Goal: Task Accomplishment & Management: Manage account settings

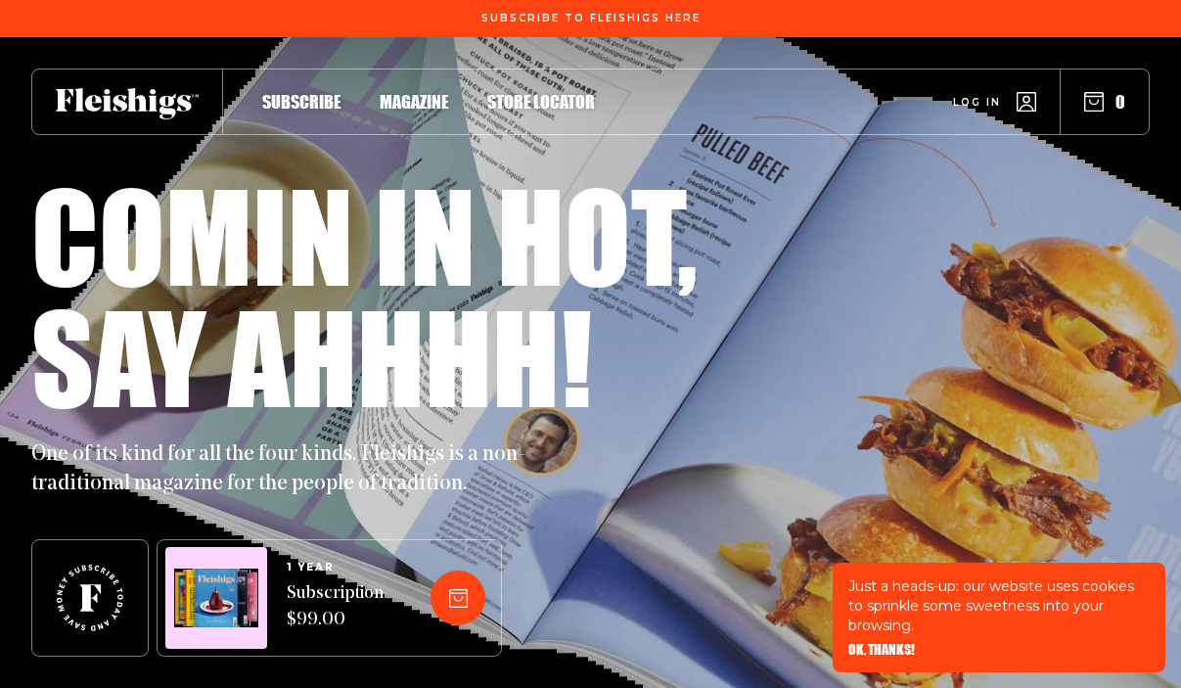
click at [987, 95] on span "Log in" at bounding box center [977, 87] width 48 height 15
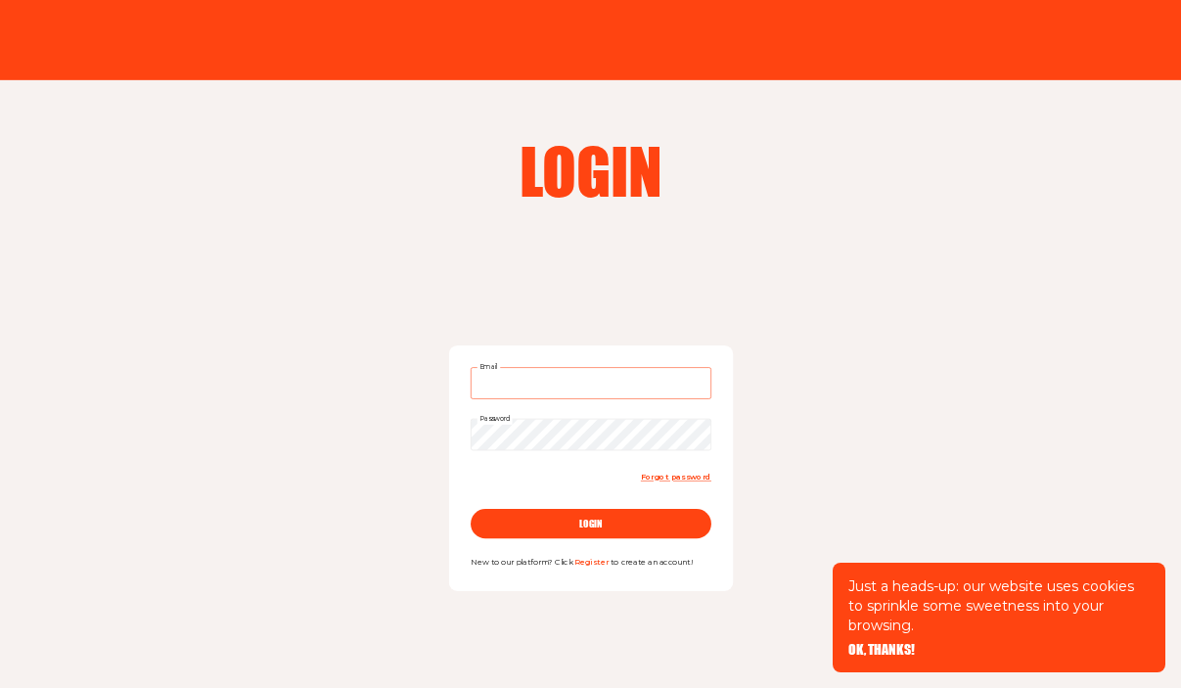
type input "bethrabinowitz@gmail.com"
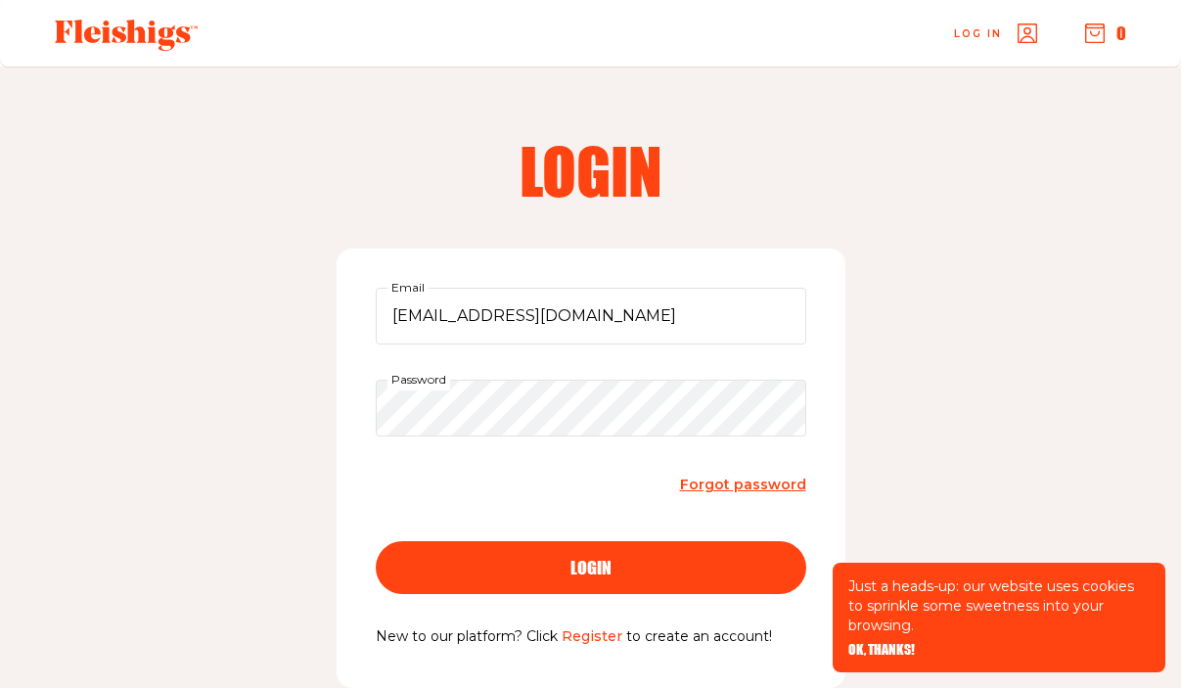
click at [578, 559] on span "login" at bounding box center [590, 550] width 41 height 18
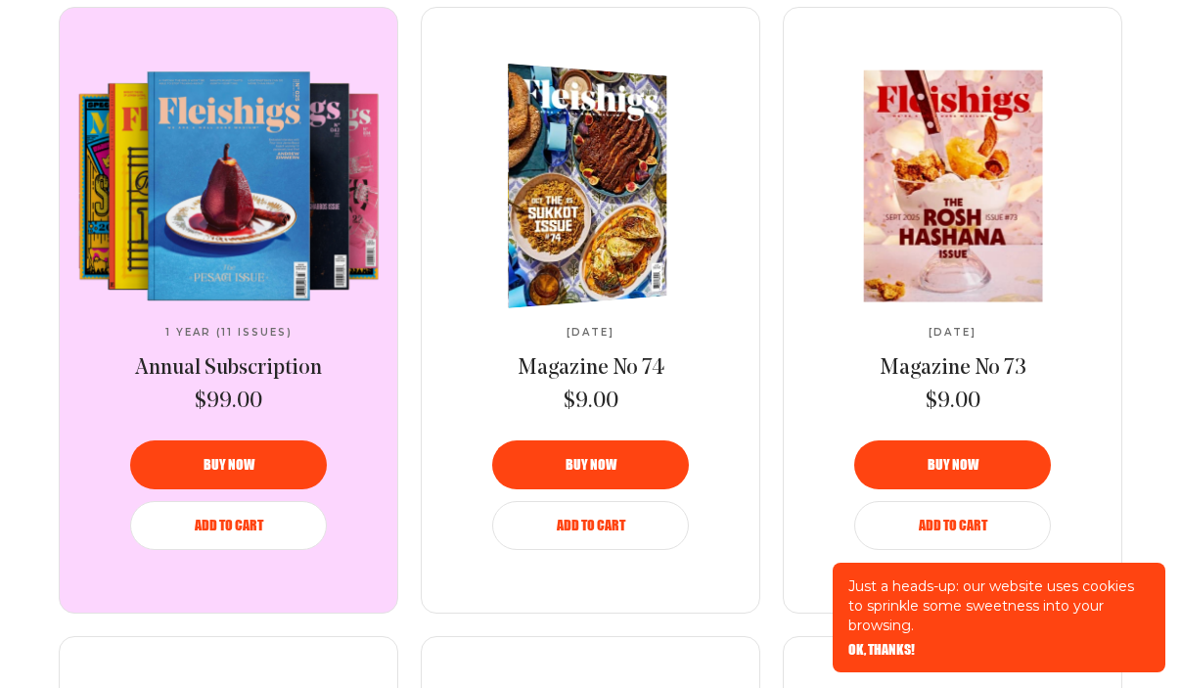
scroll to position [1020, 0]
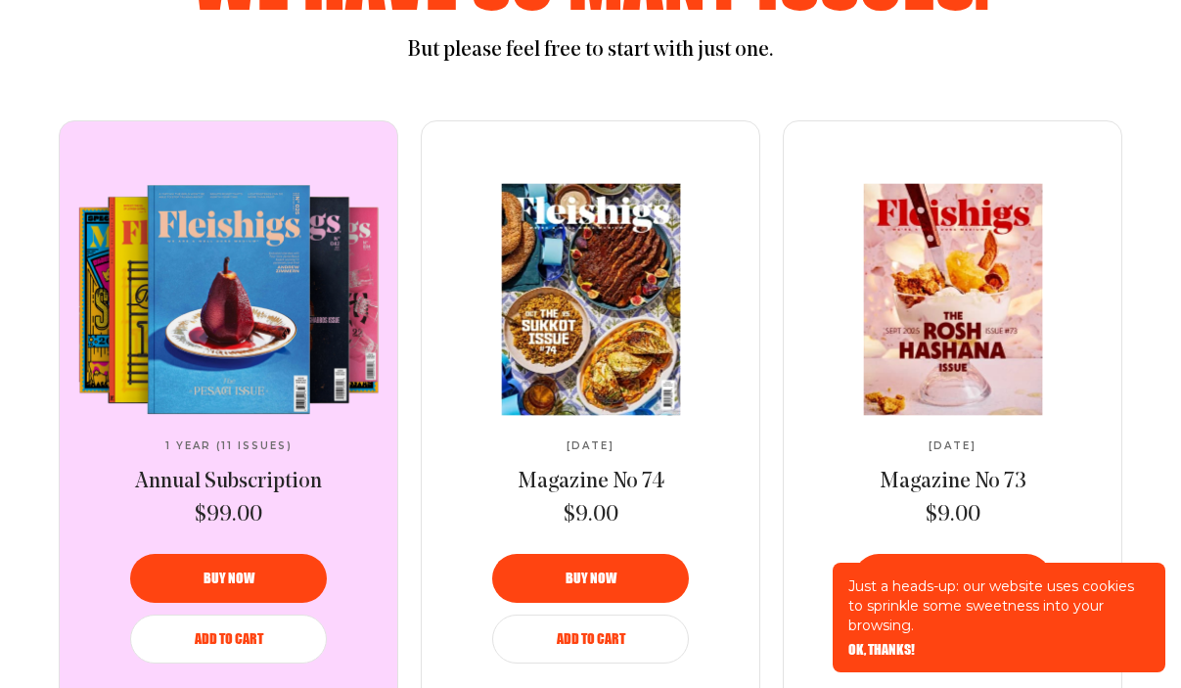
scroll to position [906, 0]
